Goal: Transaction & Acquisition: Obtain resource

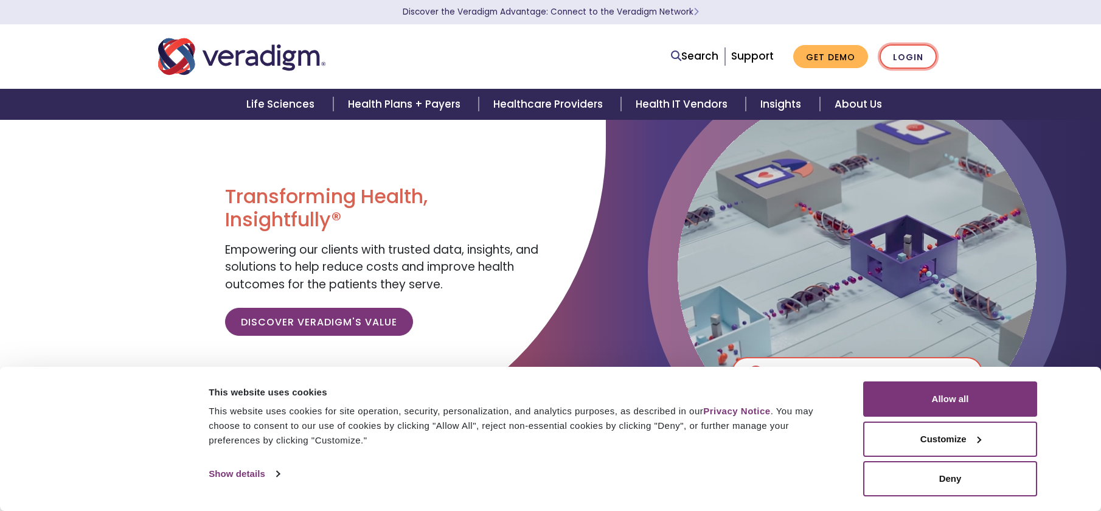
click at [904, 54] on link "Login" at bounding box center [908, 56] width 57 height 25
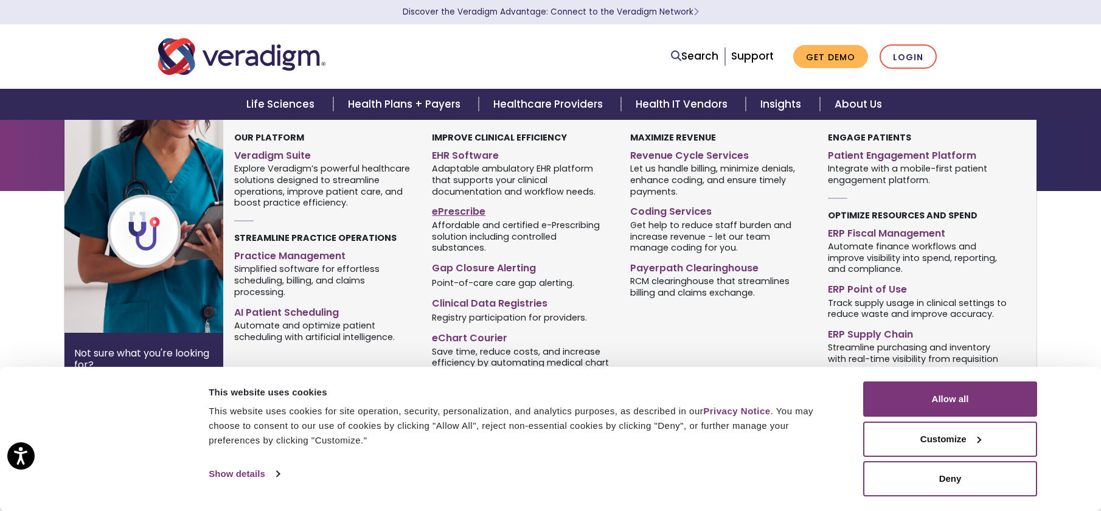
click at [484, 203] on link "ePrescribe" at bounding box center [521, 210] width 179 height 18
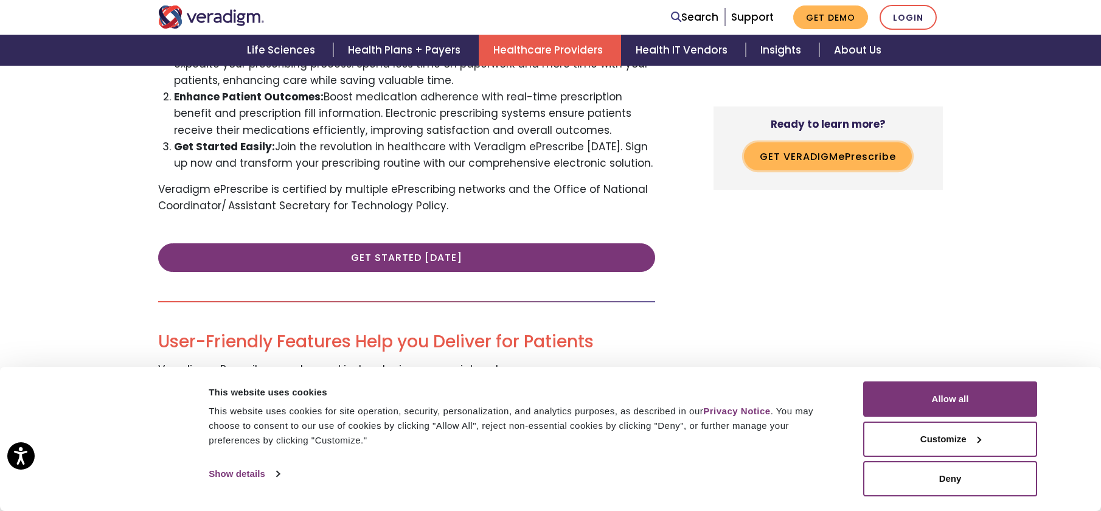
click at [833, 168] on button "Get Veradigm e P rescribe" at bounding box center [828, 156] width 168 height 28
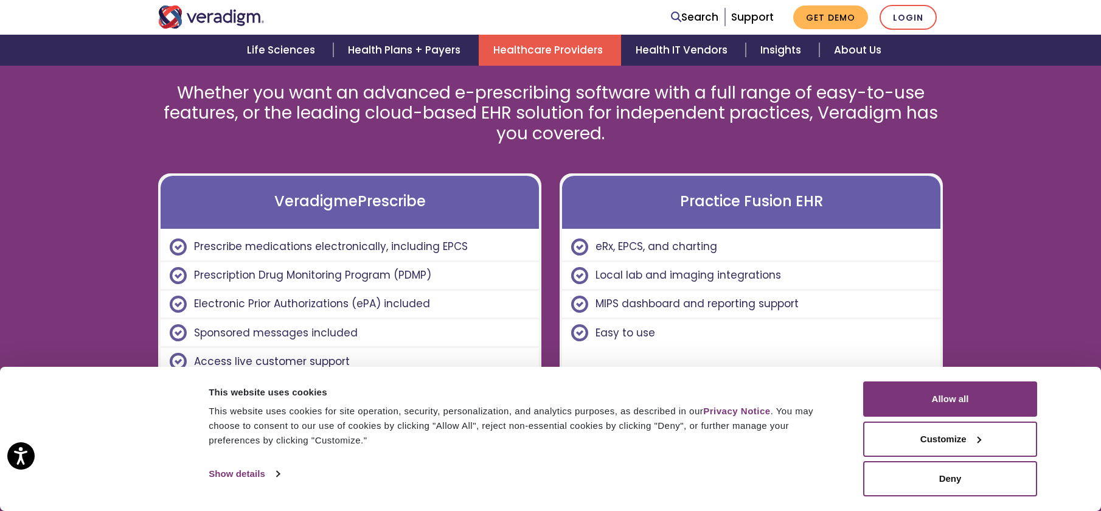
scroll to position [3384, 0]
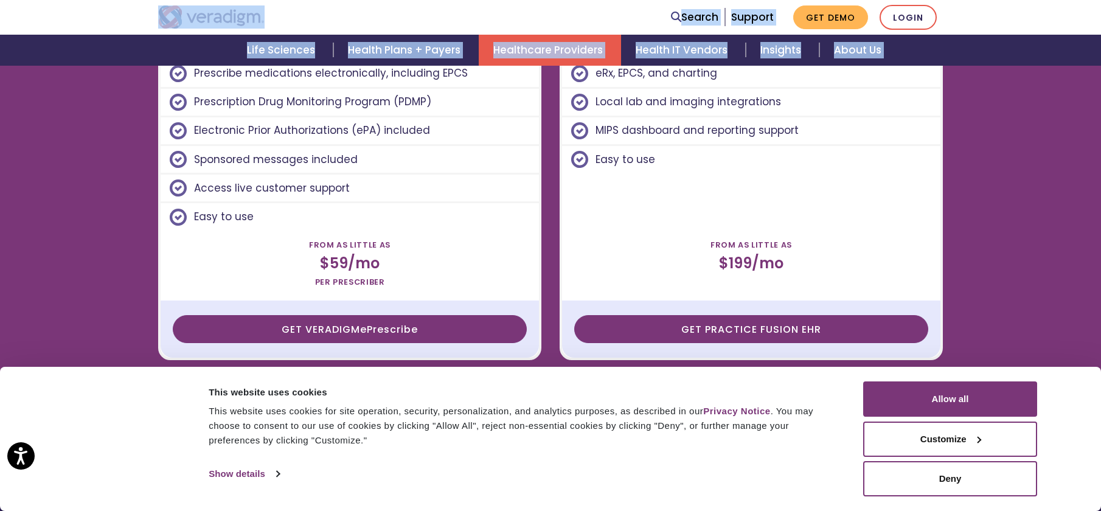
scroll to position [3370, 0]
